Goal: Information Seeking & Learning: Learn about a topic

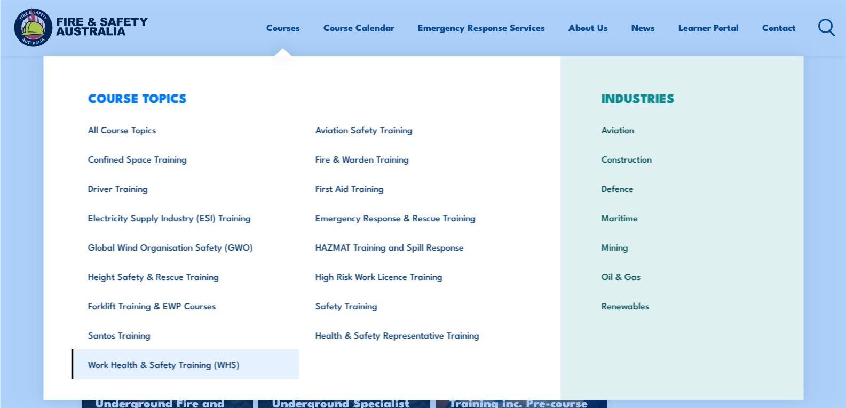
click at [211, 364] on link "Work Health & Safety Training (WHS)" at bounding box center [185, 363] width 228 height 29
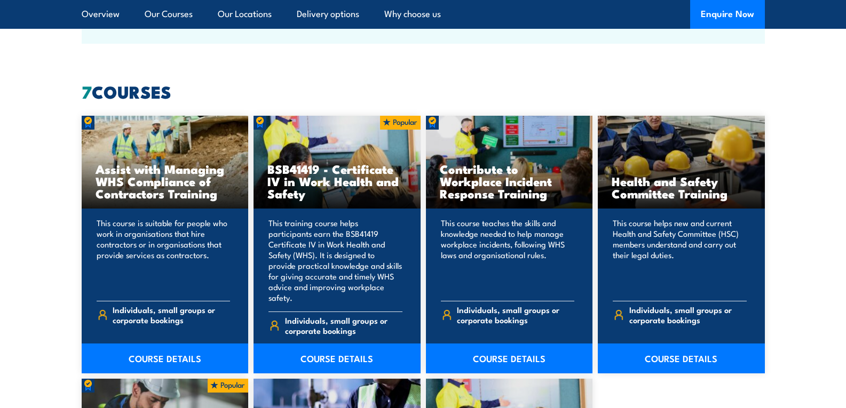
scroll to position [800, 0]
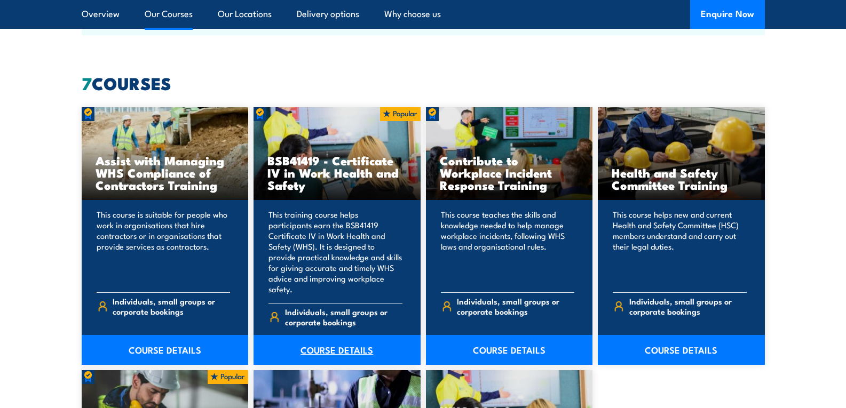
click at [327, 341] on link "COURSE DETAILS" at bounding box center [336, 350] width 167 height 30
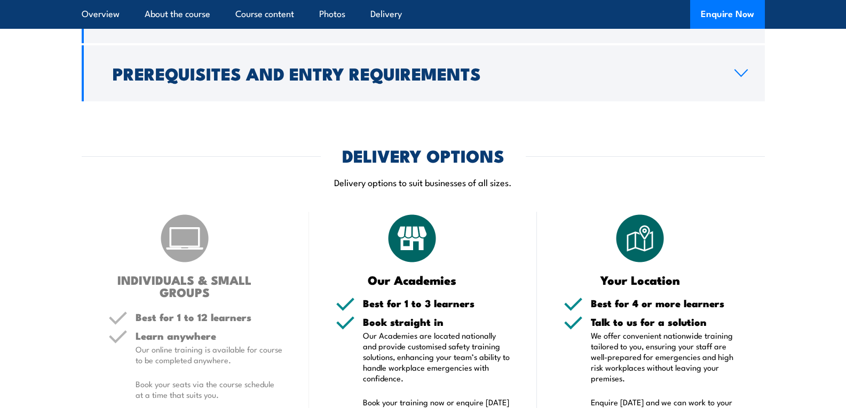
scroll to position [2935, 0]
